Goal: Information Seeking & Learning: Find specific fact

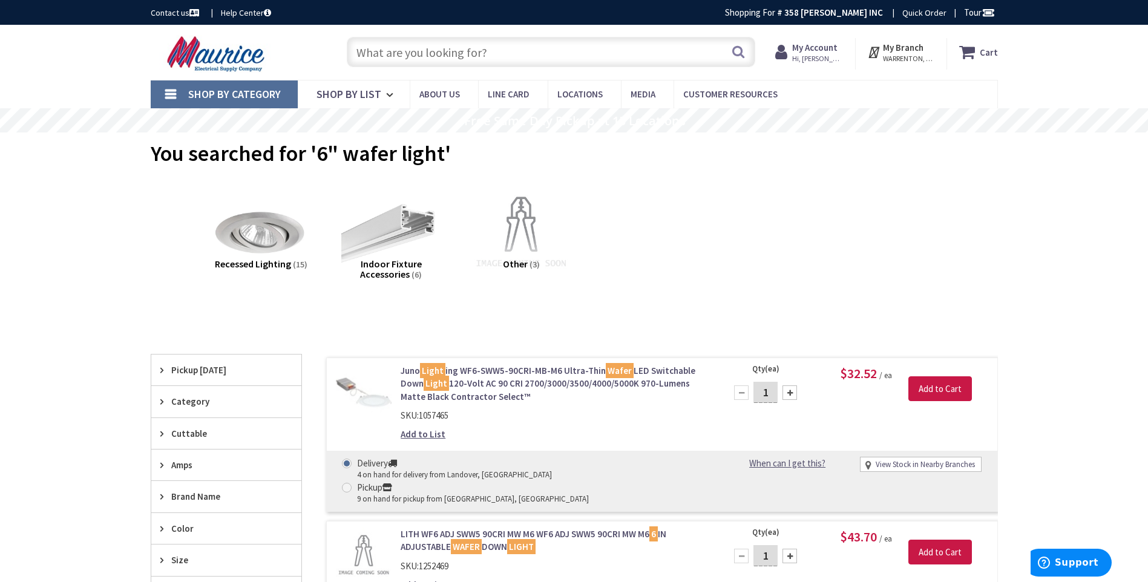
click at [502, 48] on input "text" at bounding box center [551, 52] width 408 height 30
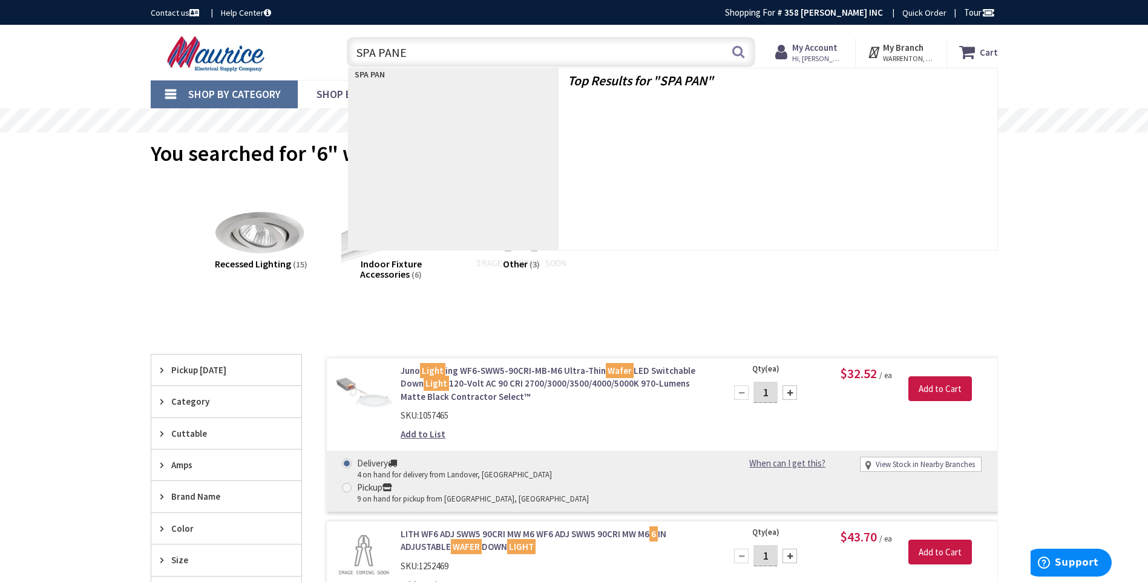
type input "SPA PANEL"
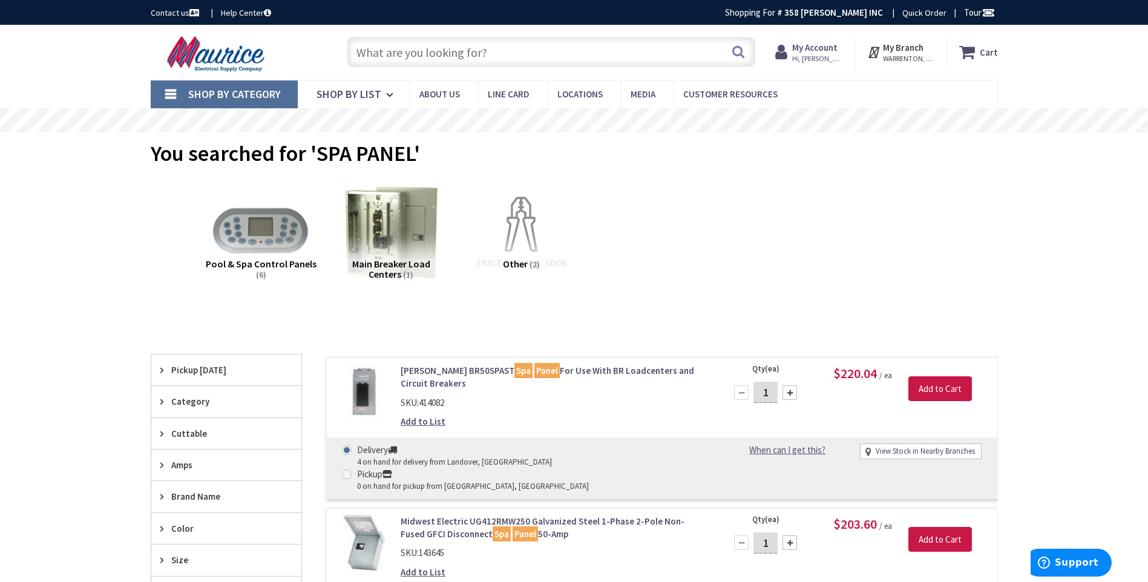
click at [508, 55] on input "text" at bounding box center [551, 52] width 408 height 30
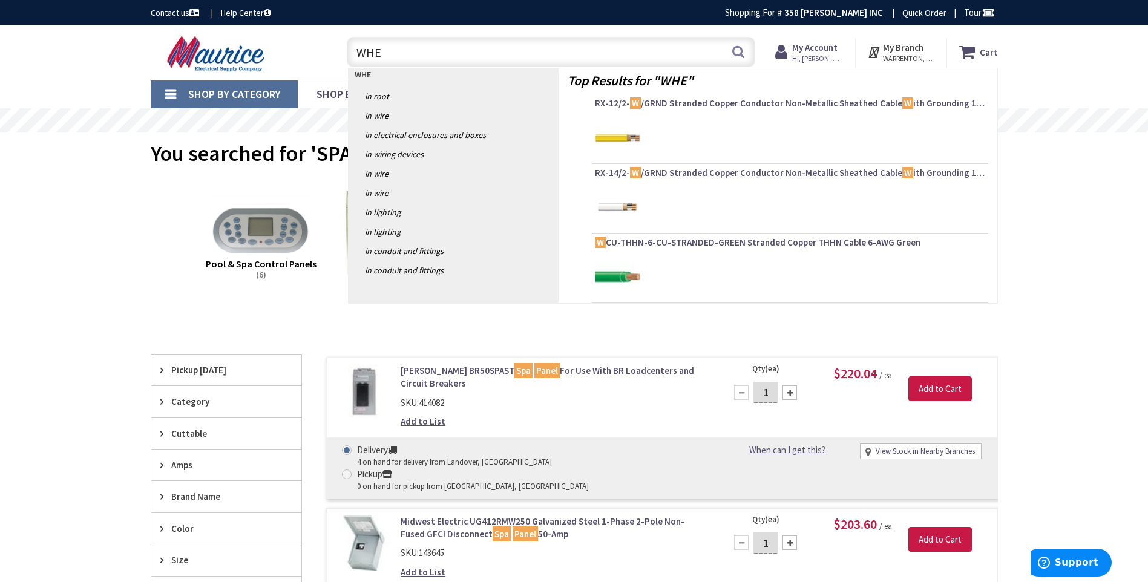
type input "WHEM"
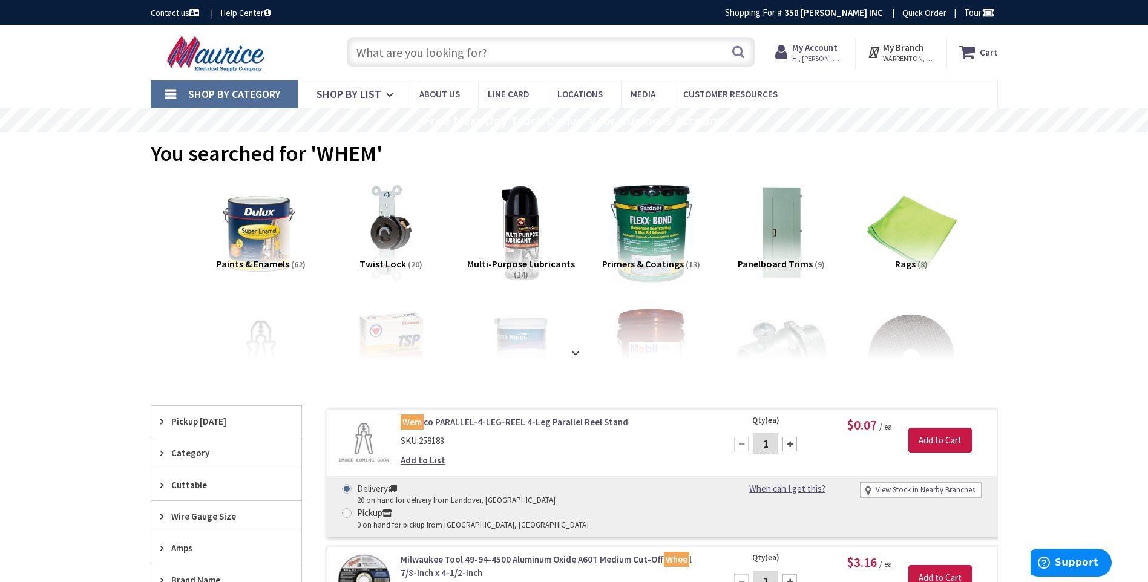
click at [505, 51] on input "text" at bounding box center [551, 52] width 408 height 30
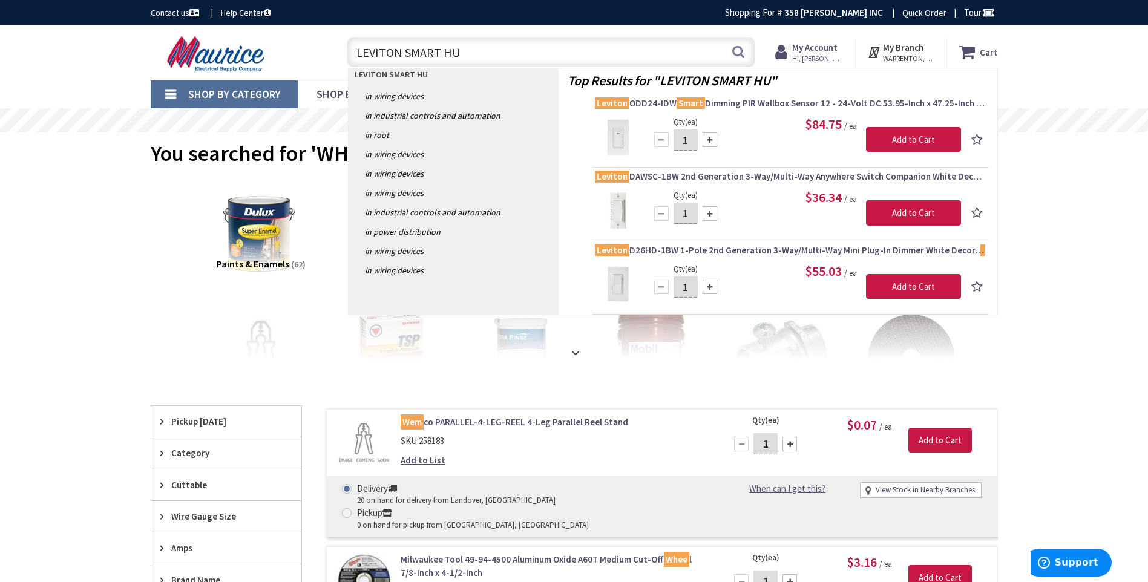
type input "LEVITON SMART HUB"
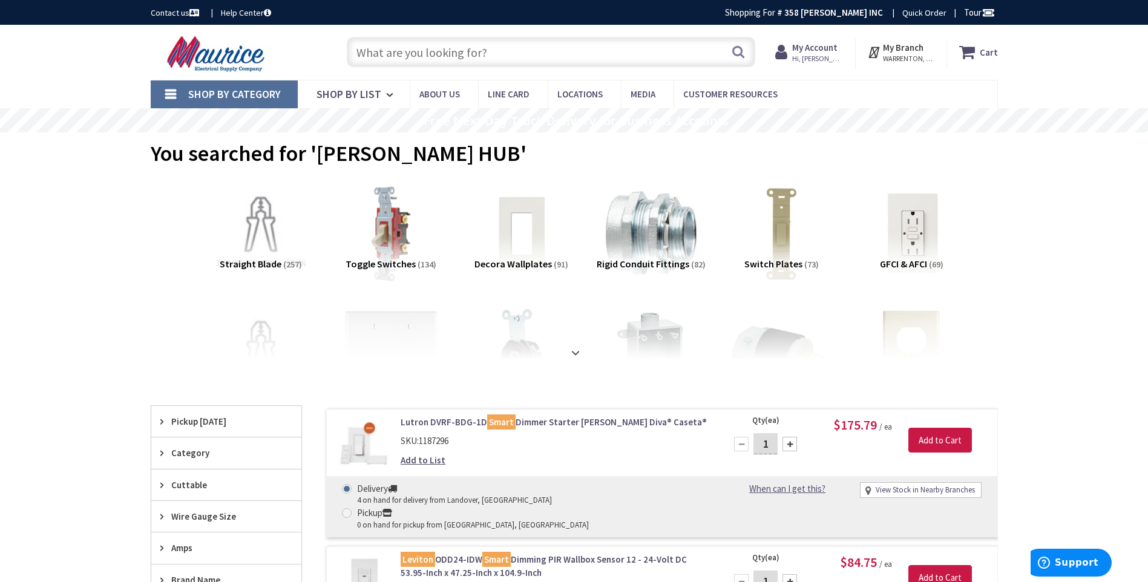
click at [487, 53] on input "text" at bounding box center [551, 52] width 408 height 30
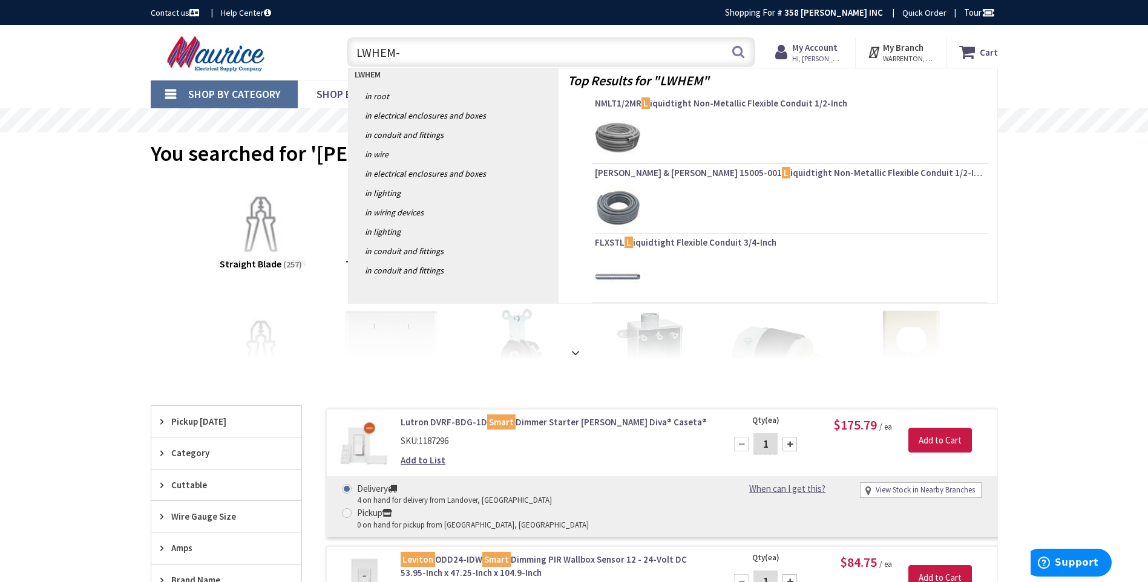
type input "LWHEM-2"
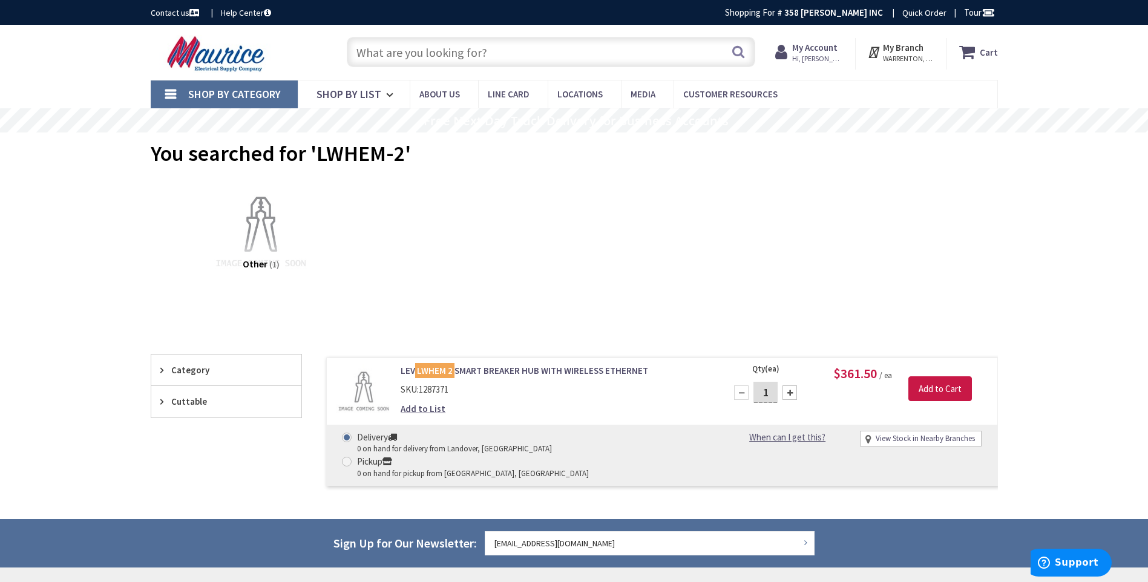
click at [497, 47] on input "text" at bounding box center [551, 52] width 408 height 30
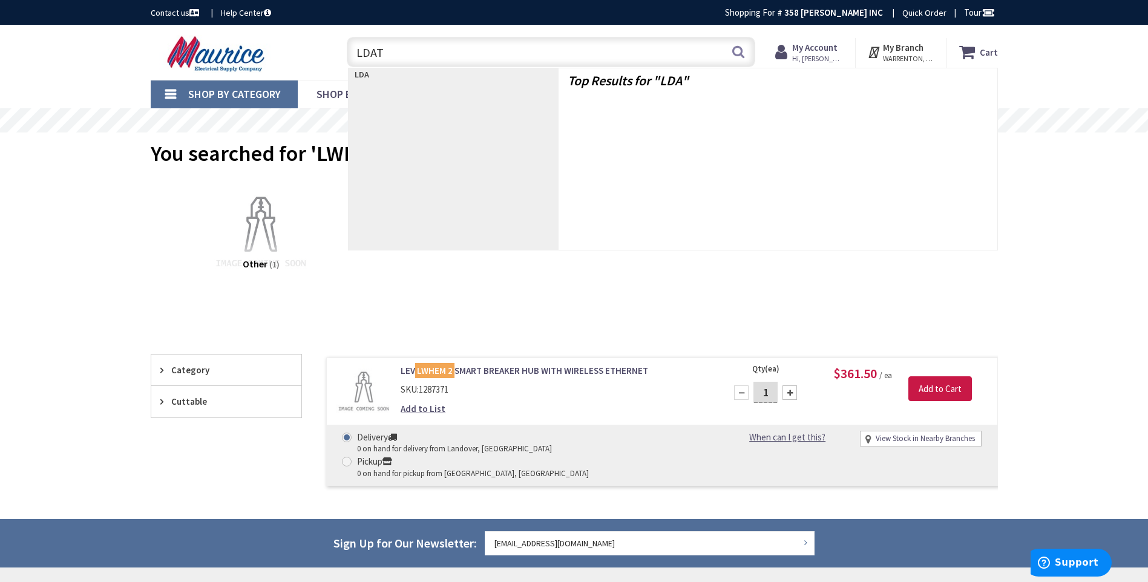
type input "LDATA"
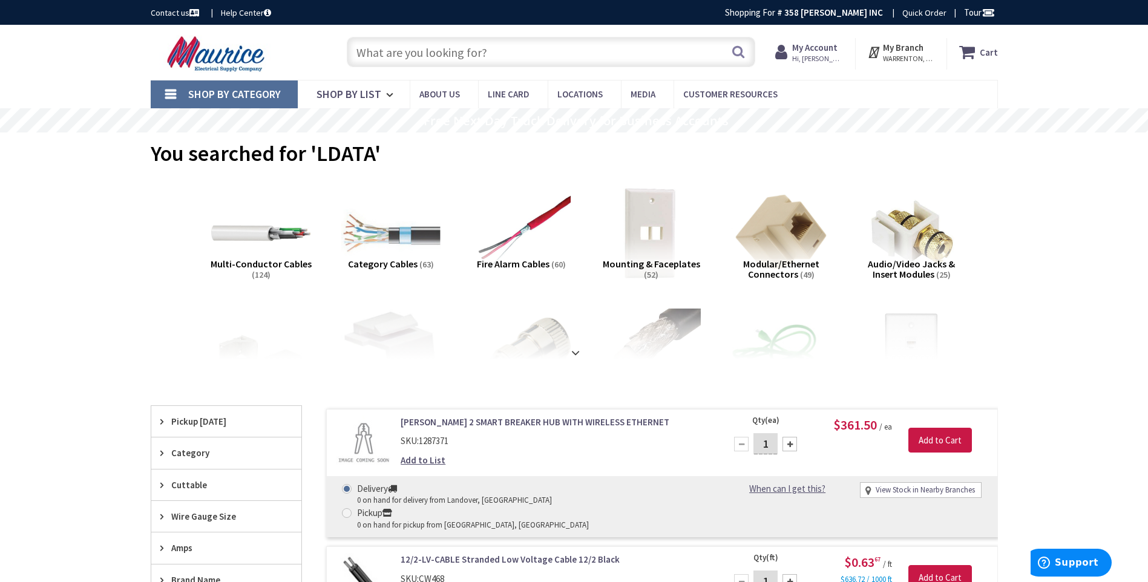
click at [508, 48] on input "text" at bounding box center [551, 52] width 408 height 30
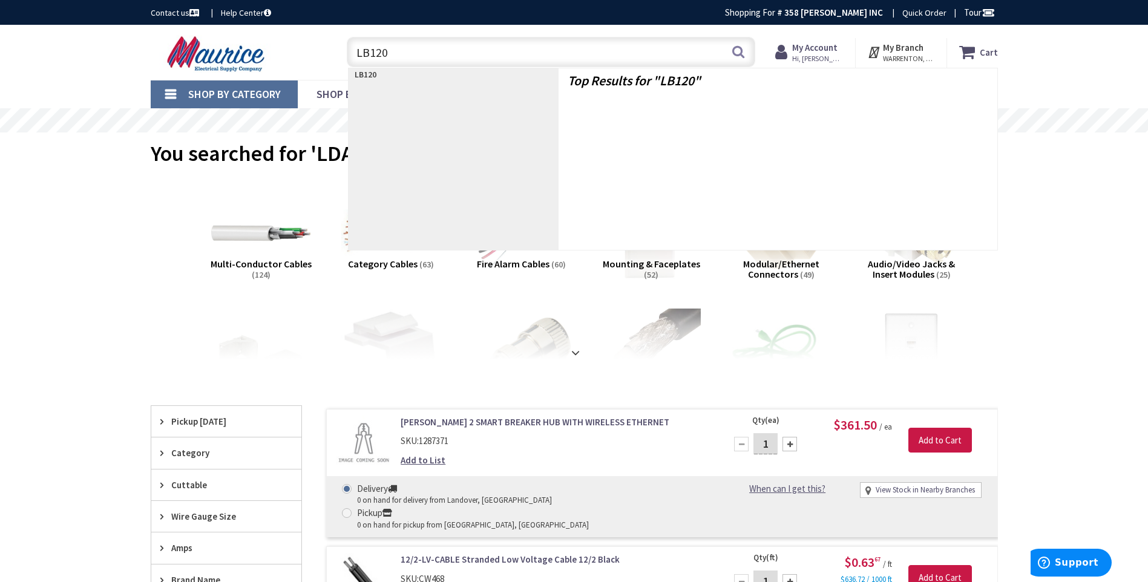
type input "LB120S"
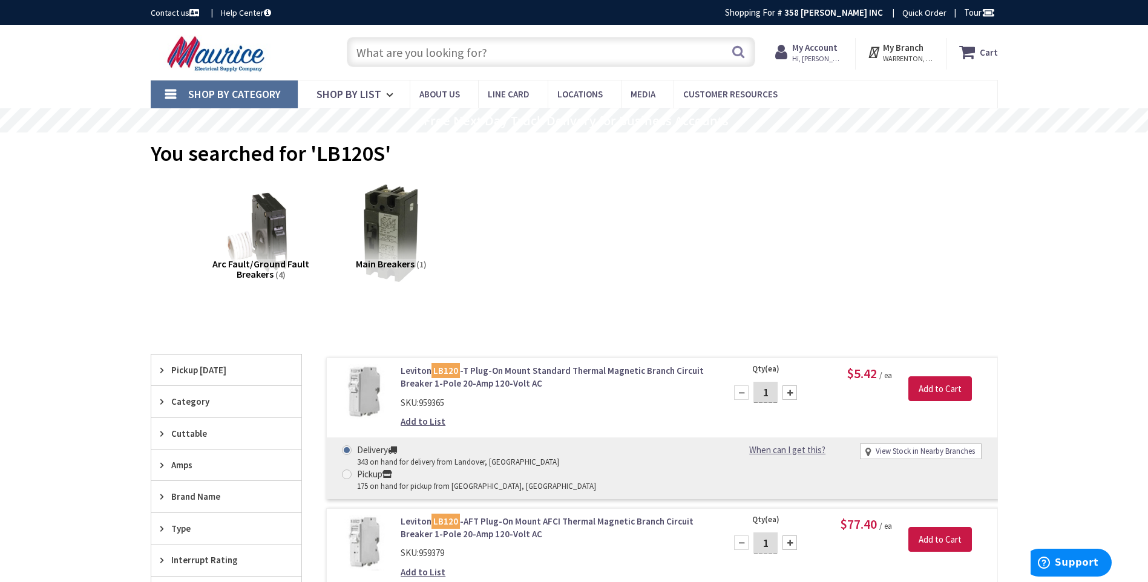
click at [491, 54] on input "text" at bounding box center [551, 52] width 408 height 30
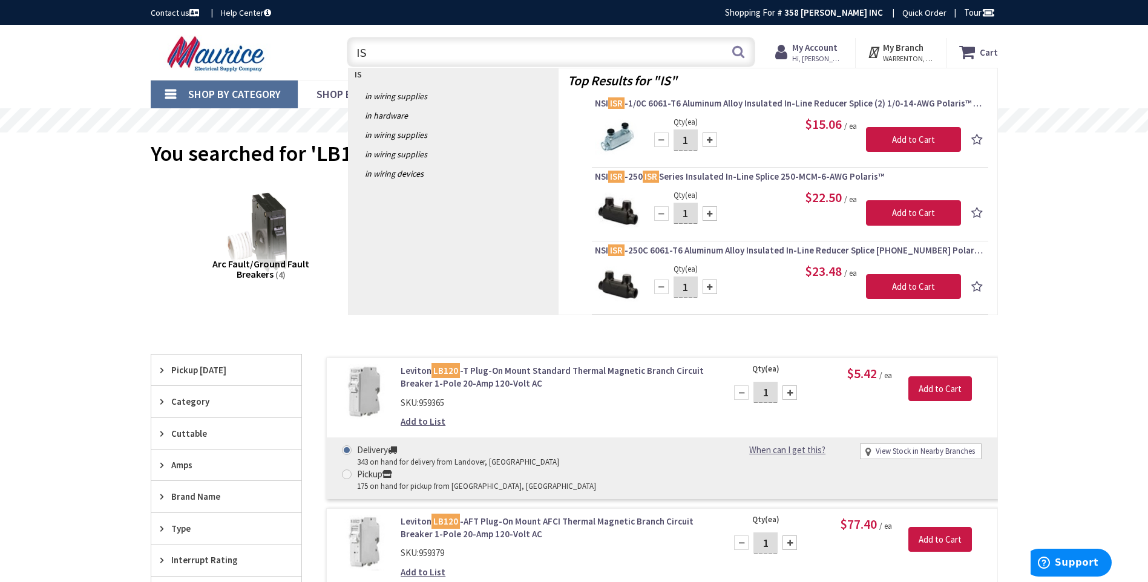
type input "I"
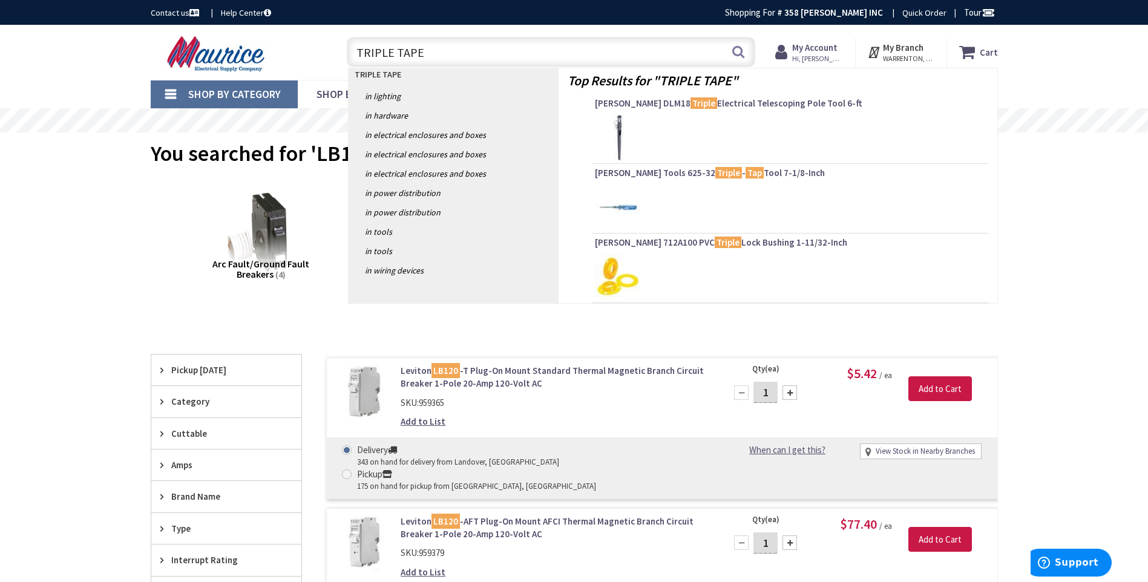
type input "TRIPLE TAP"
